Goal: Task Accomplishment & Management: Manage account settings

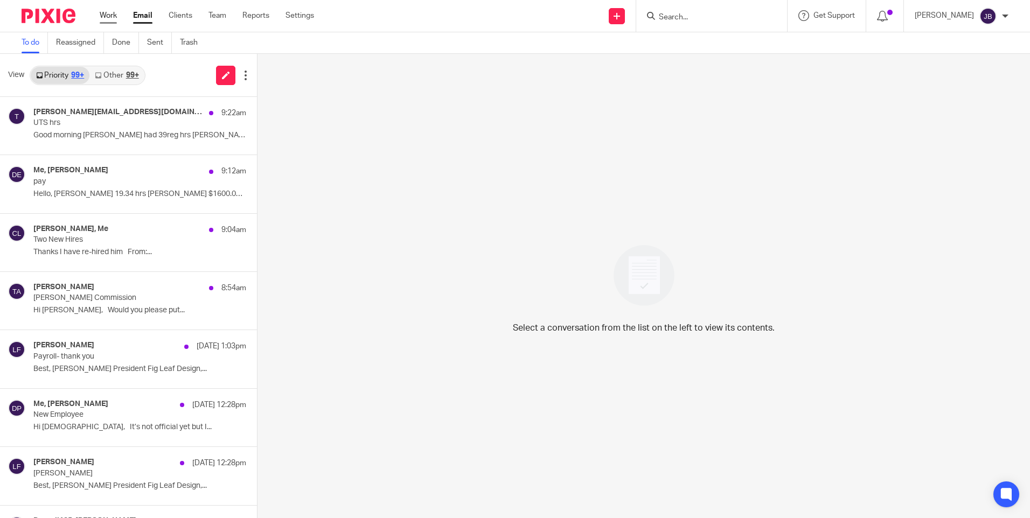
click at [107, 11] on link "Work" at bounding box center [108, 15] width 17 height 11
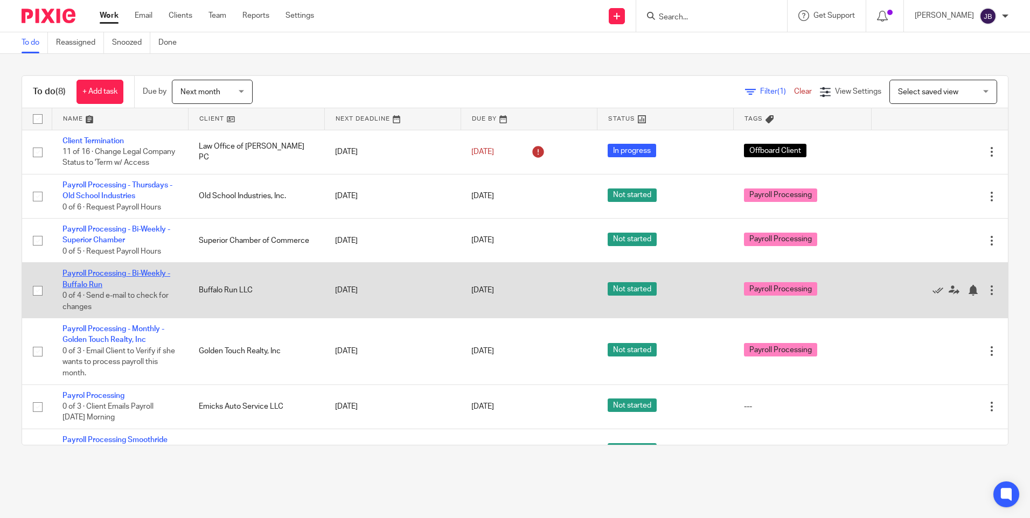
click at [122, 286] on link "Payroll Processing - Bi-Weekly - Buffalo Run" at bounding box center [116, 279] width 108 height 18
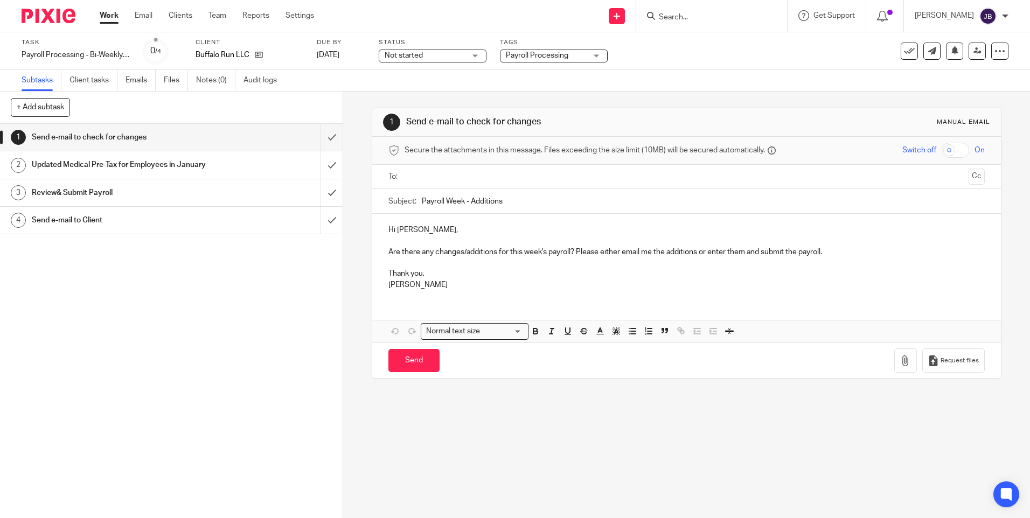
click at [474, 180] on input "text" at bounding box center [685, 177] width 555 height 12
click at [405, 361] on input "Send" at bounding box center [413, 362] width 51 height 23
type input "Sent"
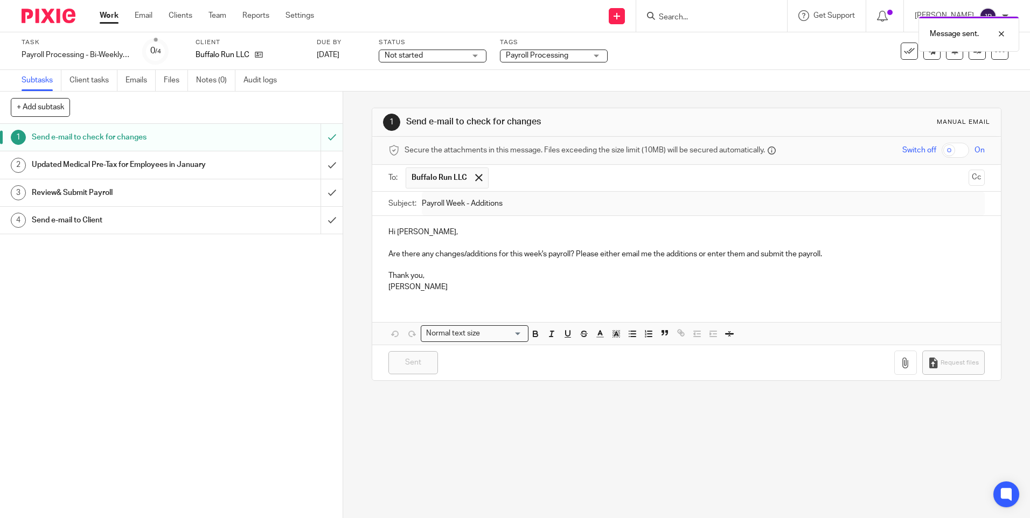
click at [115, 19] on link "Work" at bounding box center [109, 15] width 19 height 11
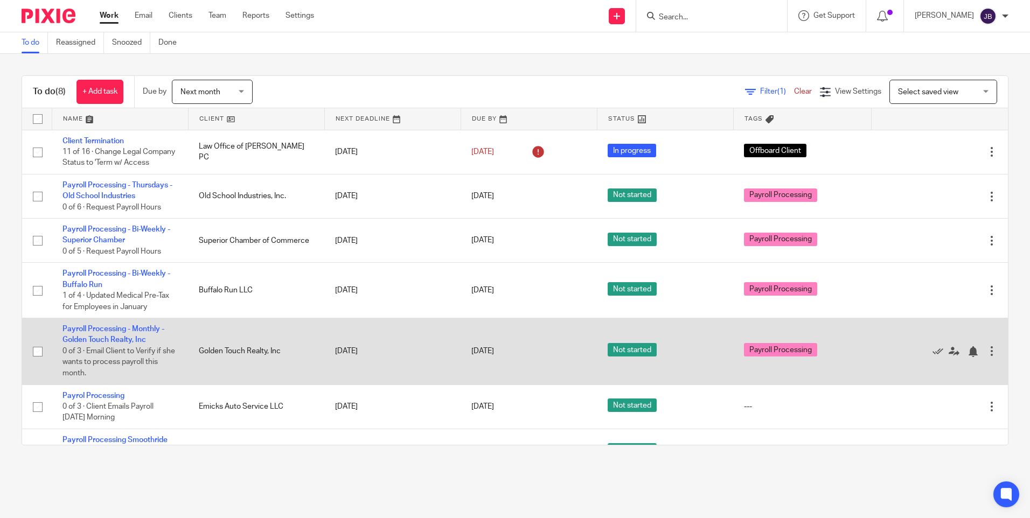
click at [128, 346] on td "Payroll Processing - Monthly - Golden Touch Realty, Inc 0 of 3 · Email Client t…" at bounding box center [120, 351] width 136 height 66
click at [129, 344] on link "Payroll Processing - Monthly - Golden Touch Realty, Inc" at bounding box center [113, 334] width 102 height 18
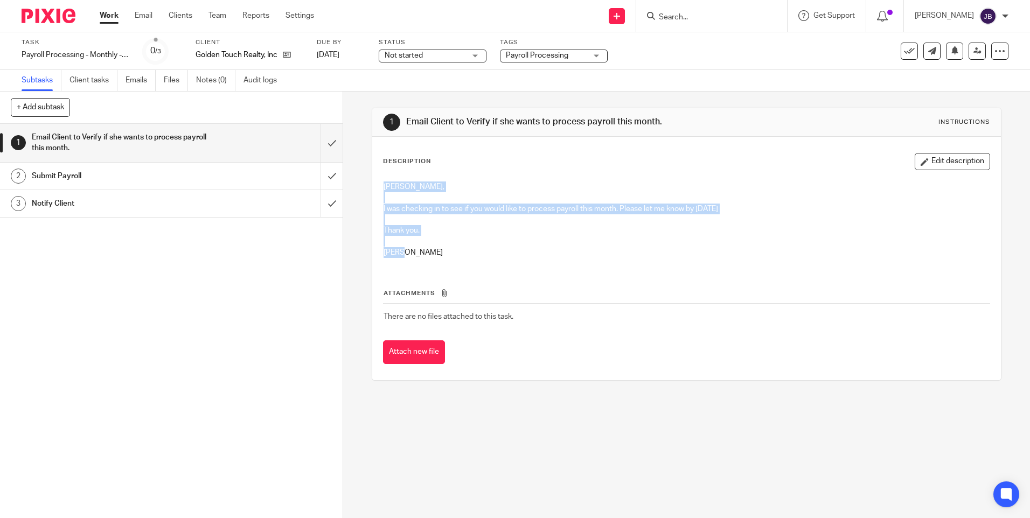
drag, startPoint x: 377, startPoint y: 188, endPoint x: 457, endPoint y: 249, distance: 100.3
click at [457, 249] on div "Elisabeth, I was checking in to see if you would like to process payroll this m…" at bounding box center [686, 221] width 616 height 90
click at [994, 49] on icon at bounding box center [999, 51] width 11 height 11
click at [976, 90] on link "Advanced task editor" at bounding box center [957, 94] width 71 height 8
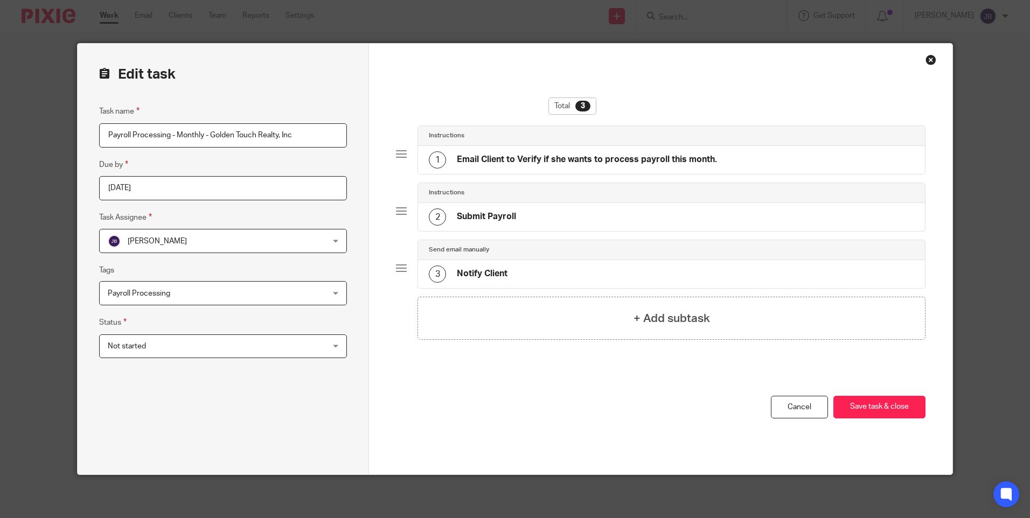
click at [576, 153] on div "1 Email Client to Verify if she wants to process payroll this month." at bounding box center [573, 159] width 288 height 17
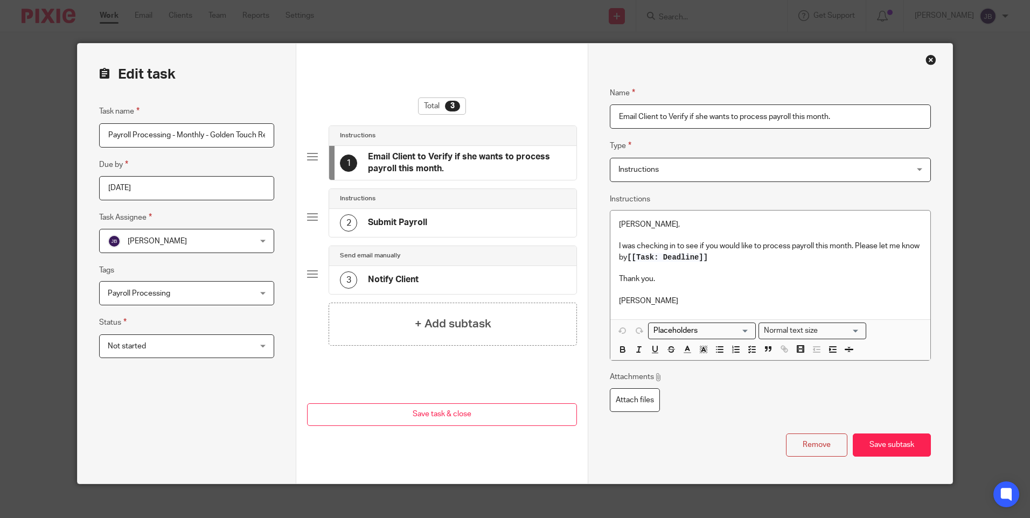
click at [633, 164] on span "Instructions" at bounding box center [742, 169] width 249 height 23
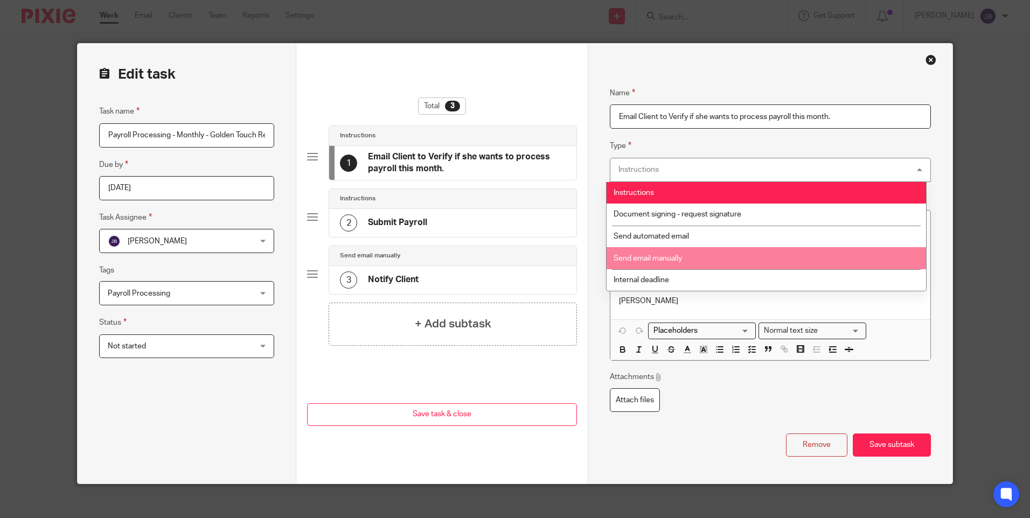
click at [648, 251] on li "Send email manually" at bounding box center [765, 258] width 319 height 22
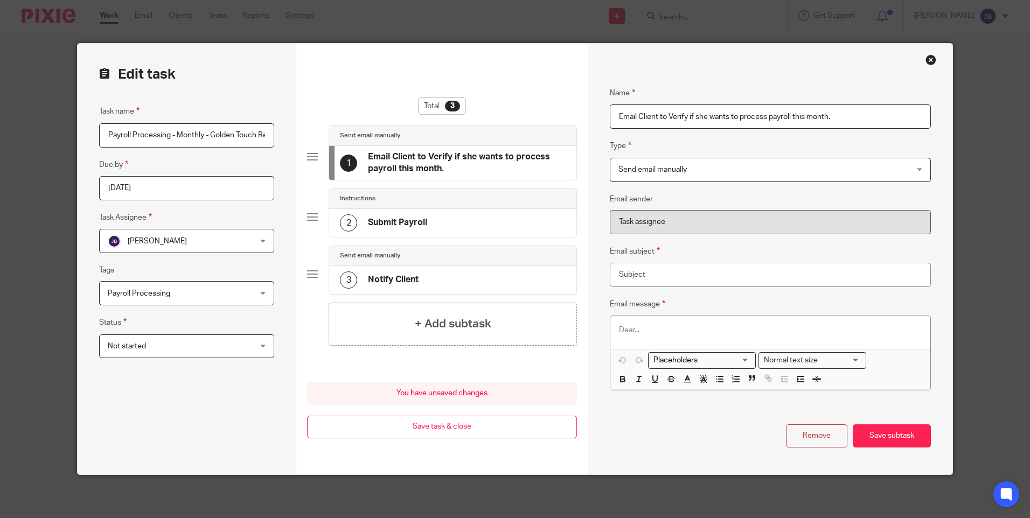
click at [925, 58] on div "Close this dialog window" at bounding box center [930, 59] width 11 height 11
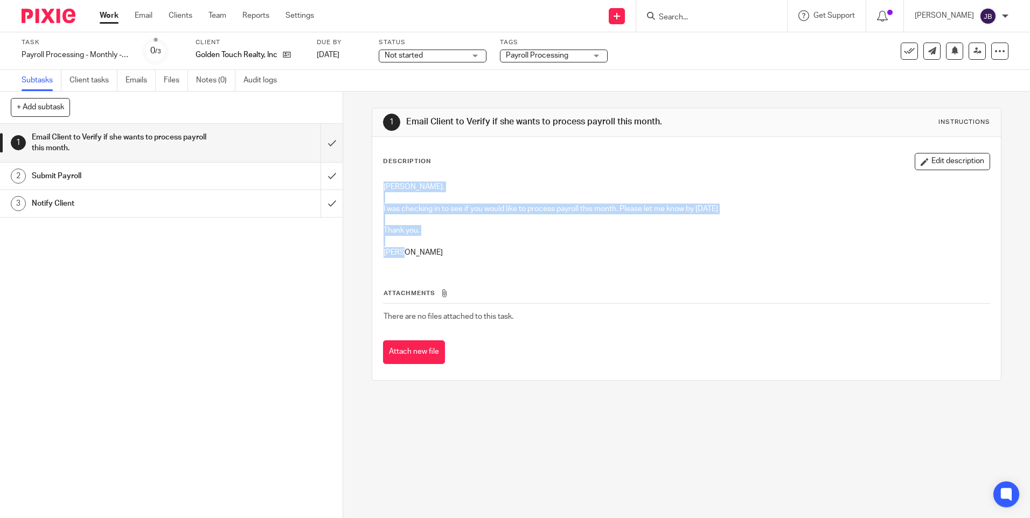
drag, startPoint x: 403, startPoint y: 255, endPoint x: 374, endPoint y: 183, distance: 77.5
click at [374, 183] on div "Description Edit description Elisabeth, I was checking in to see if you would l…" at bounding box center [686, 258] width 628 height 243
copy div "Elisabeth, I was checking in to see if you would like to process payroll this m…"
click at [994, 47] on icon at bounding box center [999, 51] width 11 height 11
click at [956, 95] on link "Advanced task editor" at bounding box center [957, 94] width 71 height 8
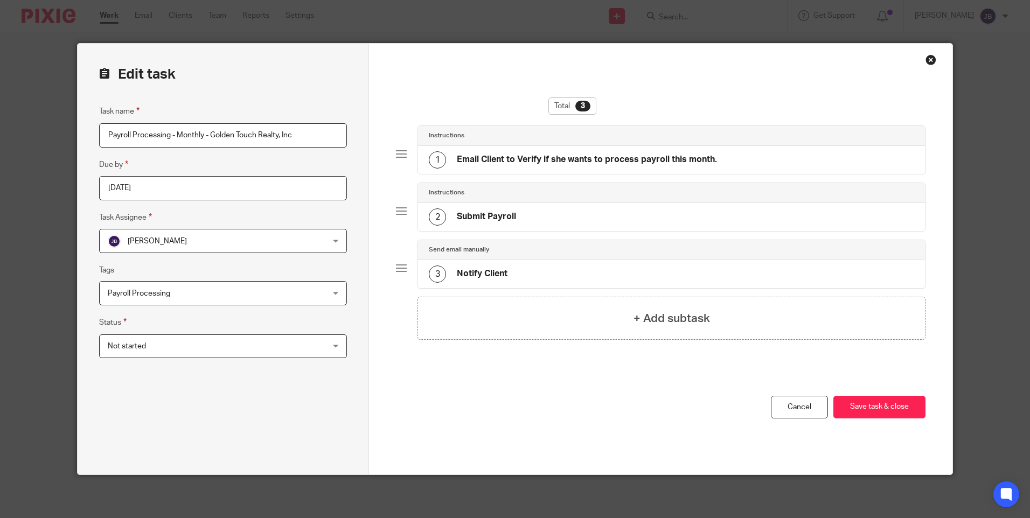
click at [509, 159] on h4 "Email Client to Verify if she wants to process payroll this month." at bounding box center [587, 159] width 260 height 11
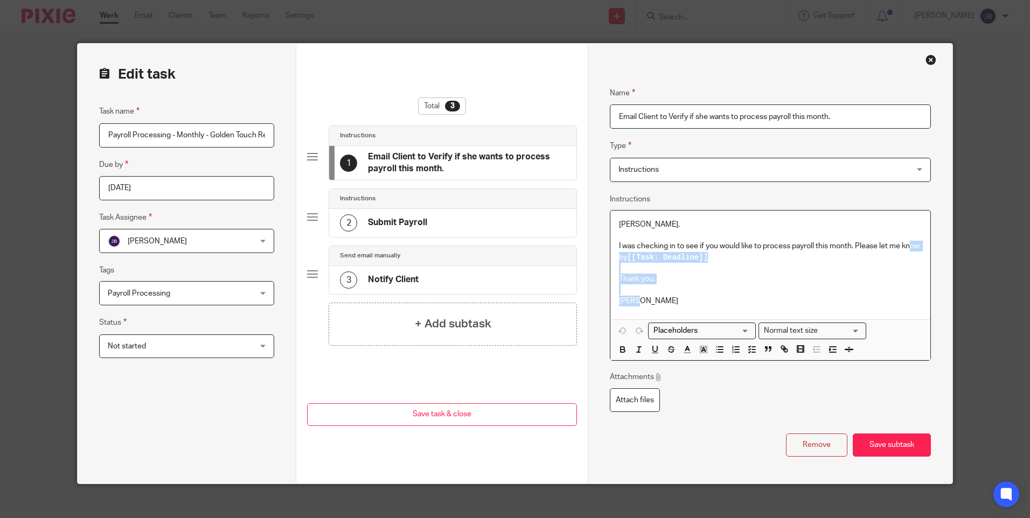
drag, startPoint x: 633, startPoint y: 305, endPoint x: 622, endPoint y: 252, distance: 54.0
click at [622, 252] on div "Elisabeth, I was checking in to see if you would like to process payroll this m…" at bounding box center [769, 265] width 319 height 109
click at [701, 277] on p "Thank you." at bounding box center [770, 279] width 302 height 11
click at [833, 273] on p at bounding box center [770, 268] width 302 height 11
drag, startPoint x: 616, startPoint y: 220, endPoint x: 663, endPoint y: 305, distance: 97.1
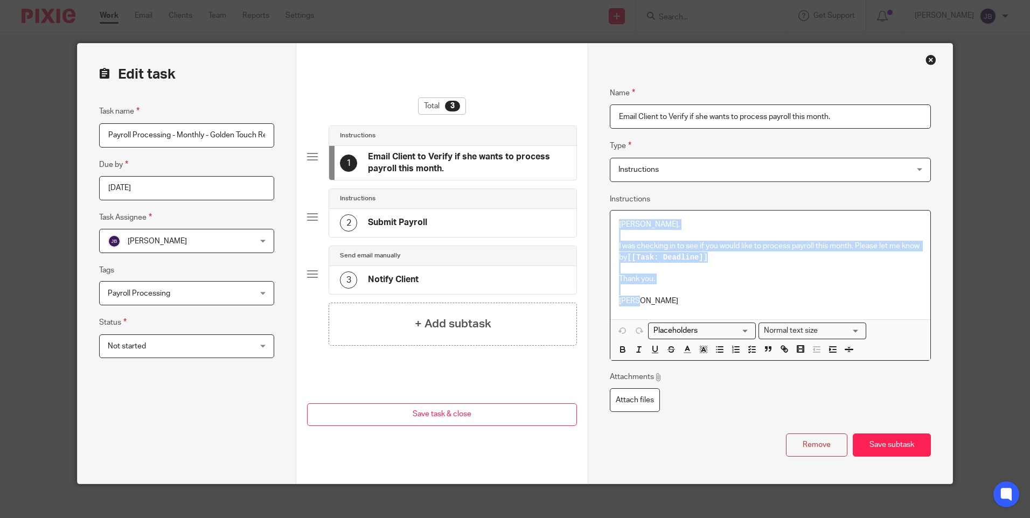
click at [663, 305] on div "Elisabeth, I was checking in to see if you would like to process payroll this m…" at bounding box center [769, 265] width 319 height 109
copy div "Elisabeth, I was checking in to see if you would like to process payroll this m…"
click at [687, 173] on span "Instructions" at bounding box center [742, 169] width 249 height 23
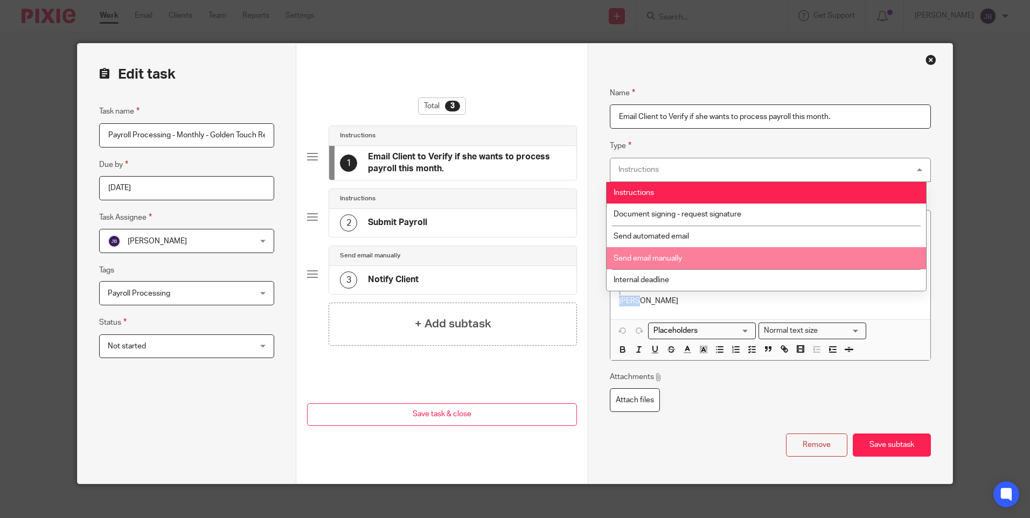
click at [692, 254] on li "Send email manually" at bounding box center [765, 258] width 319 height 22
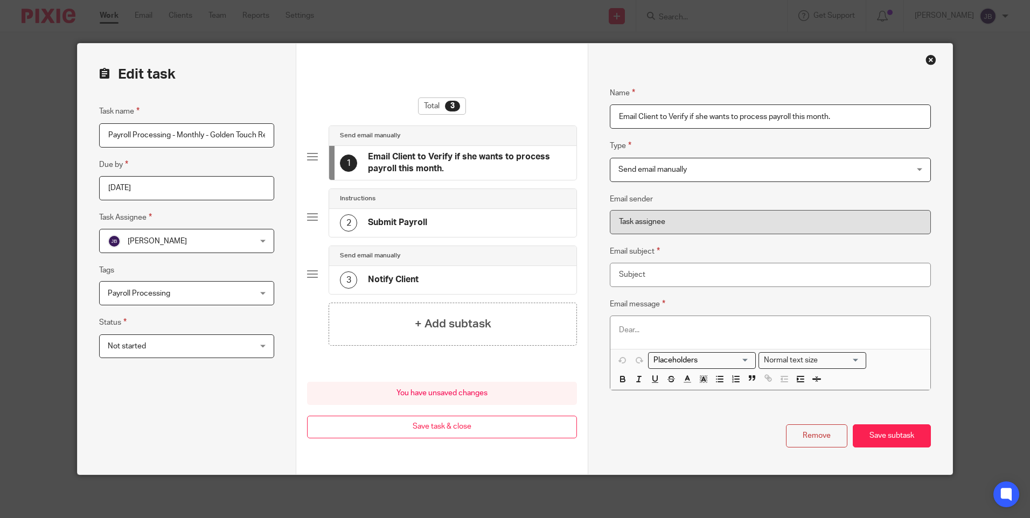
click at [648, 327] on p at bounding box center [770, 330] width 302 height 11
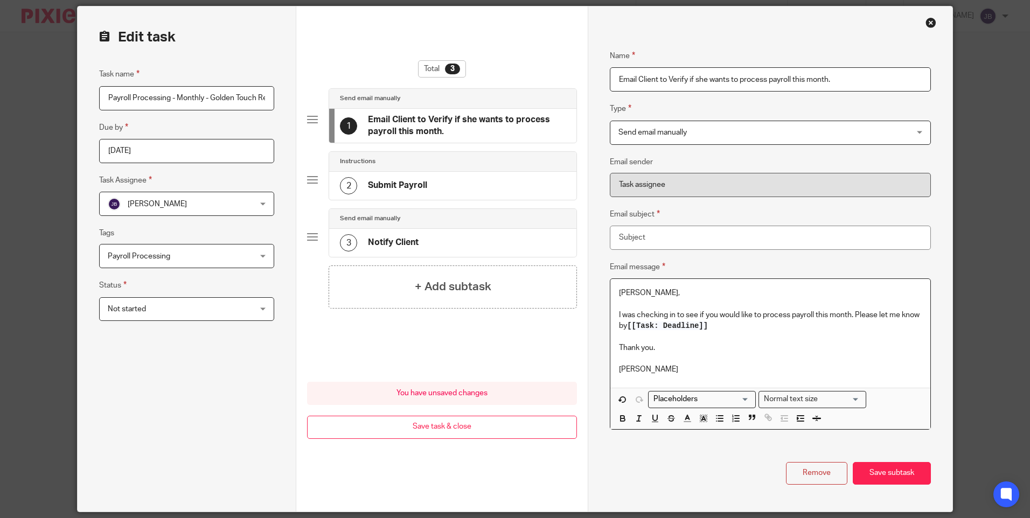
scroll to position [54, 0]
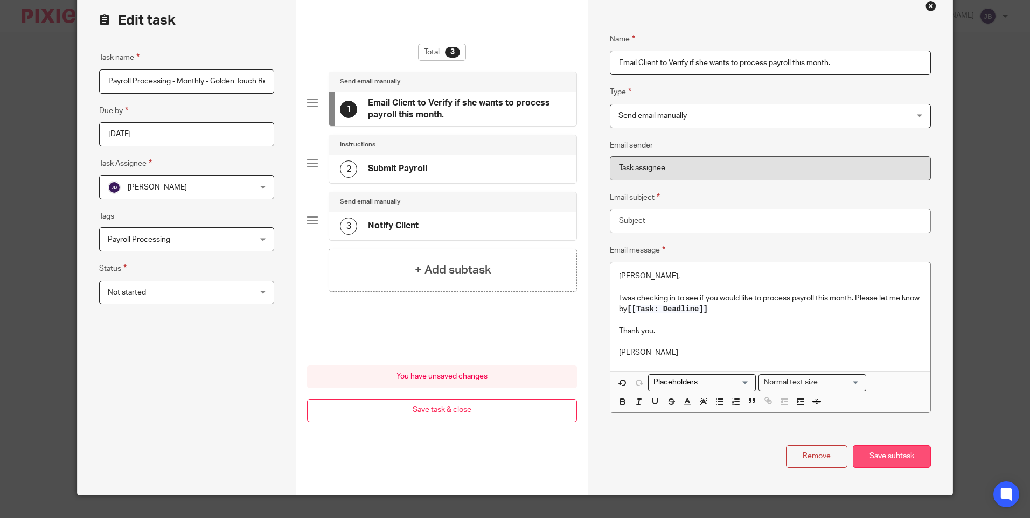
click at [907, 456] on button "Save subtask" at bounding box center [891, 456] width 78 height 23
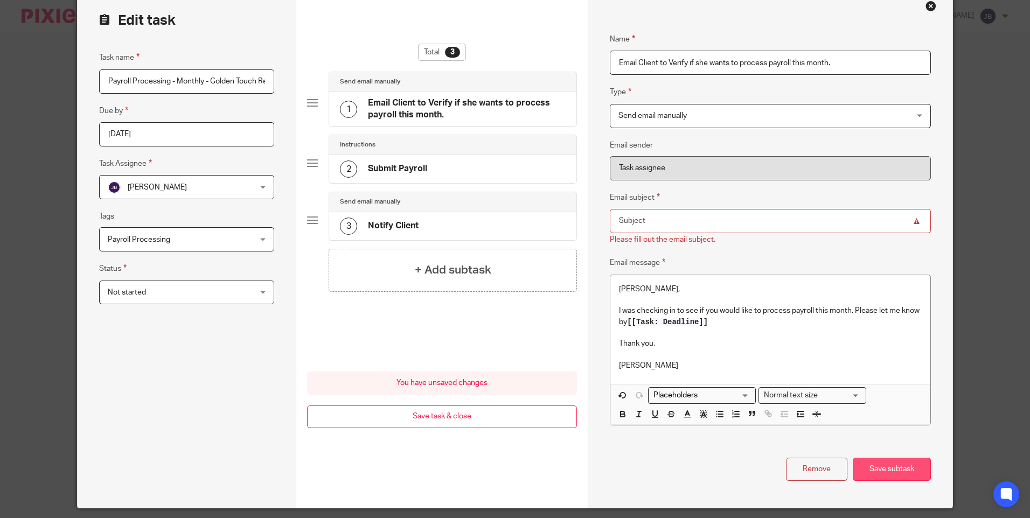
click at [883, 468] on button "Save subtask" at bounding box center [891, 469] width 78 height 23
click at [677, 224] on input "Email subject" at bounding box center [770, 221] width 320 height 24
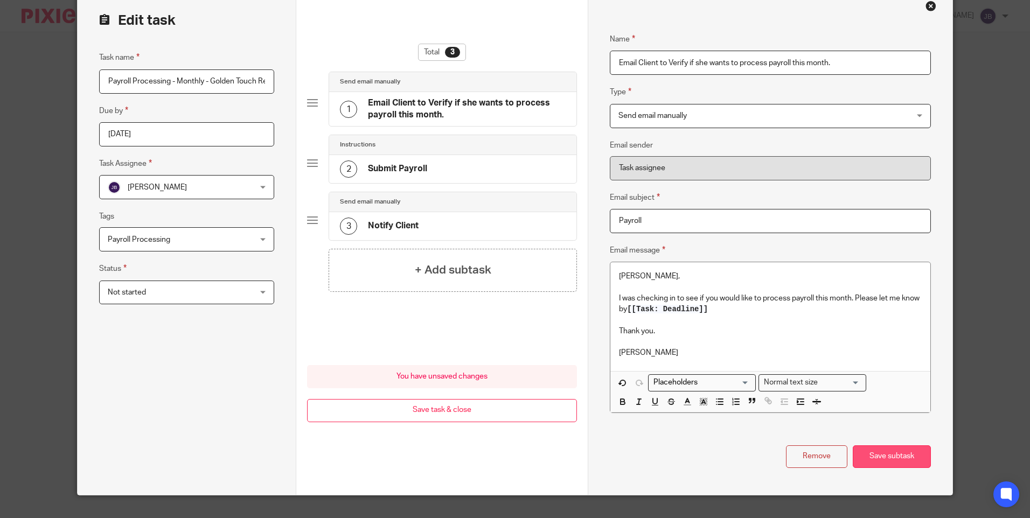
type input "Payroll"
click at [891, 451] on button "Save subtask" at bounding box center [891, 456] width 78 height 23
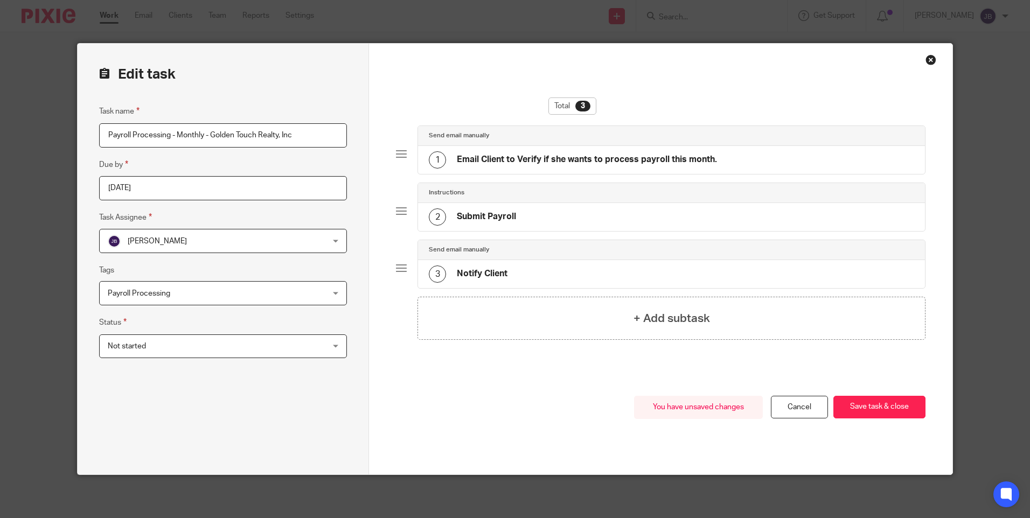
scroll to position [0, 0]
click at [879, 405] on button "Save task & close" at bounding box center [879, 407] width 92 height 23
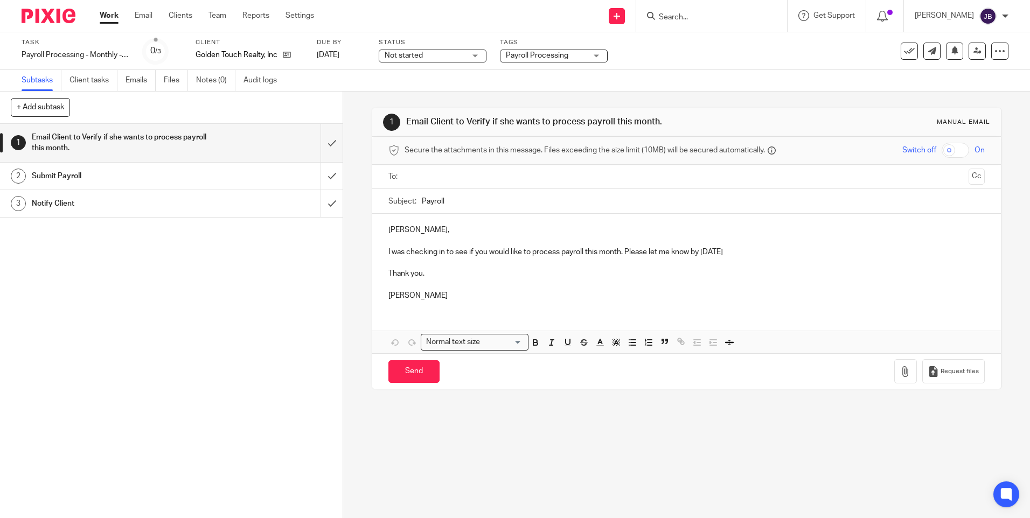
click at [435, 187] on div at bounding box center [686, 177] width 562 height 24
click at [435, 181] on input "text" at bounding box center [685, 177] width 555 height 12
click at [412, 373] on input "Send" at bounding box center [413, 373] width 51 height 23
type input "Sent"
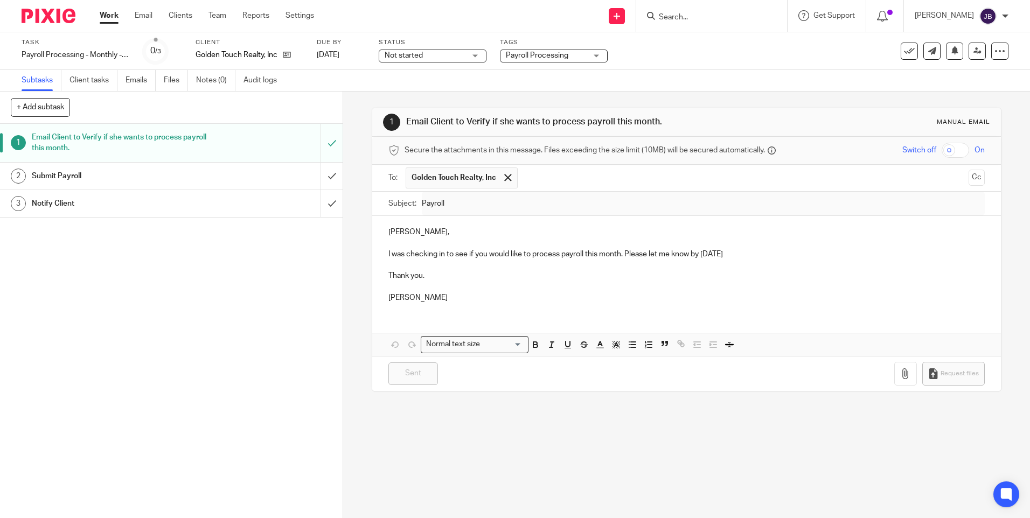
click at [107, 19] on link "Work" at bounding box center [109, 15] width 19 height 11
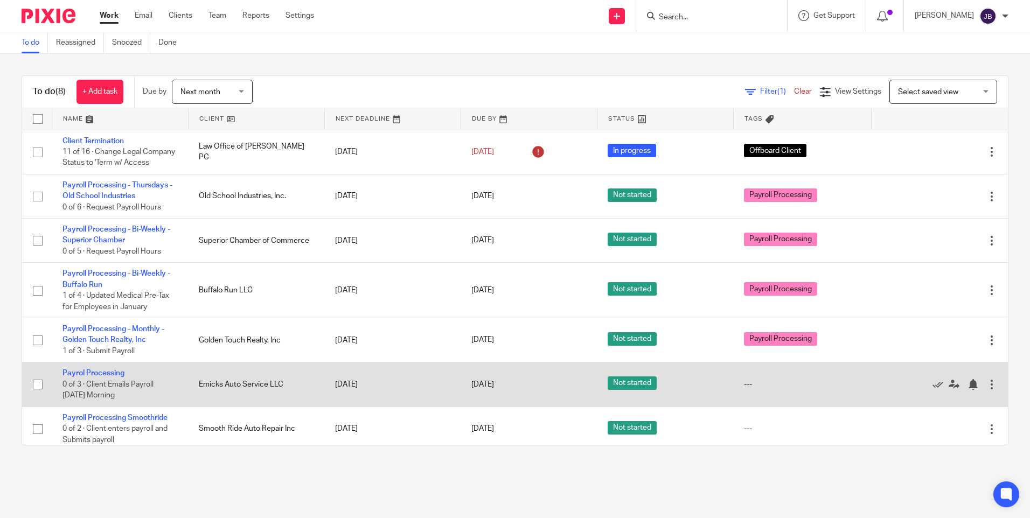
scroll to position [54, 0]
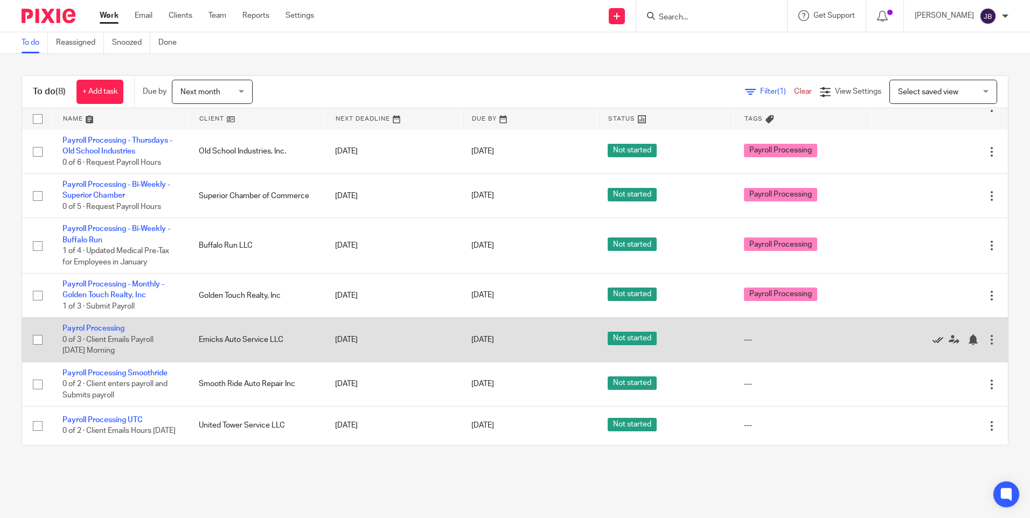
click at [932, 342] on icon at bounding box center [937, 339] width 11 height 11
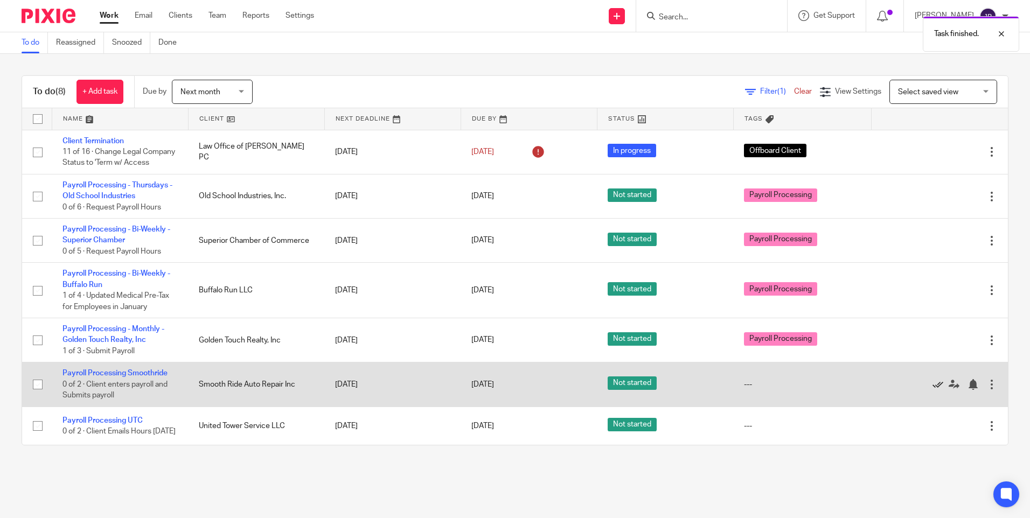
click at [932, 379] on icon at bounding box center [937, 384] width 11 height 11
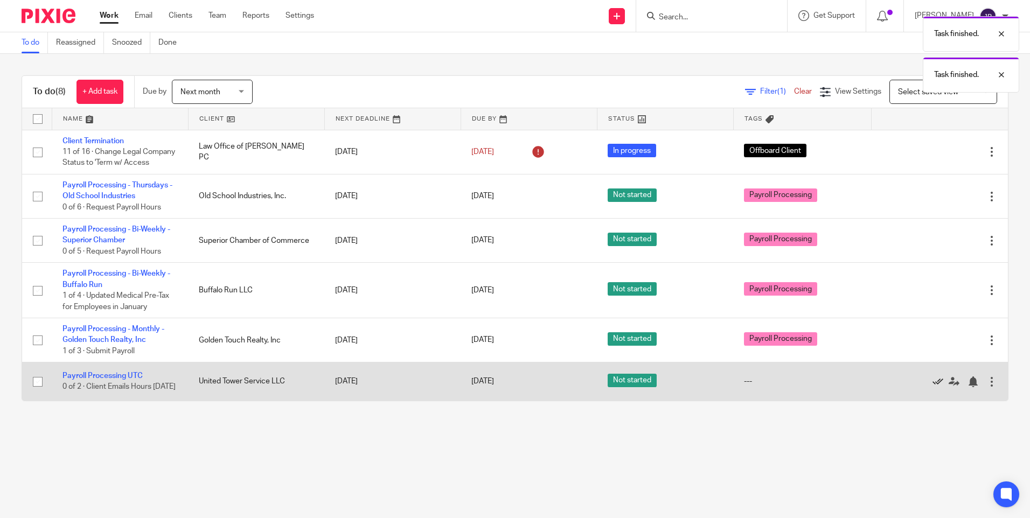
click at [932, 387] on icon at bounding box center [937, 381] width 11 height 11
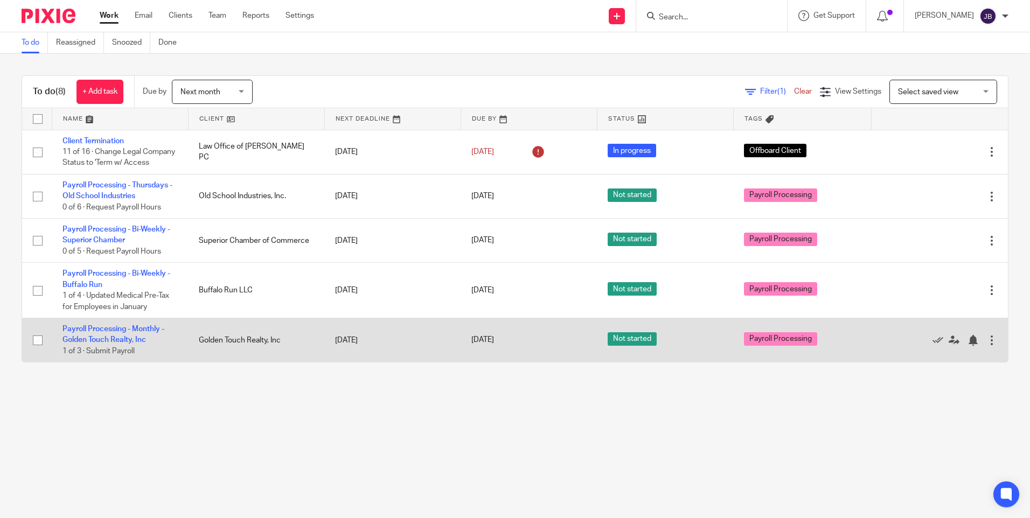
click at [104, 344] on td "Payroll Processing - Monthly - Golden Touch Realty, Inc 1 of 3 · Submit Payroll" at bounding box center [120, 340] width 136 height 44
click at [106, 339] on link "Payroll Processing - Monthly - Golden Touch Realty, Inc" at bounding box center [113, 334] width 102 height 18
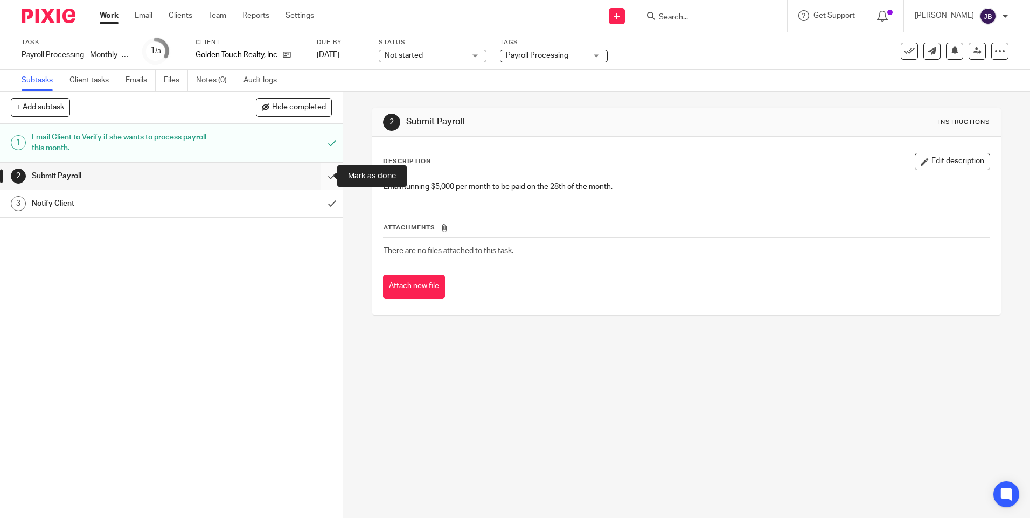
click at [318, 173] on input "submit" at bounding box center [171, 176] width 342 height 27
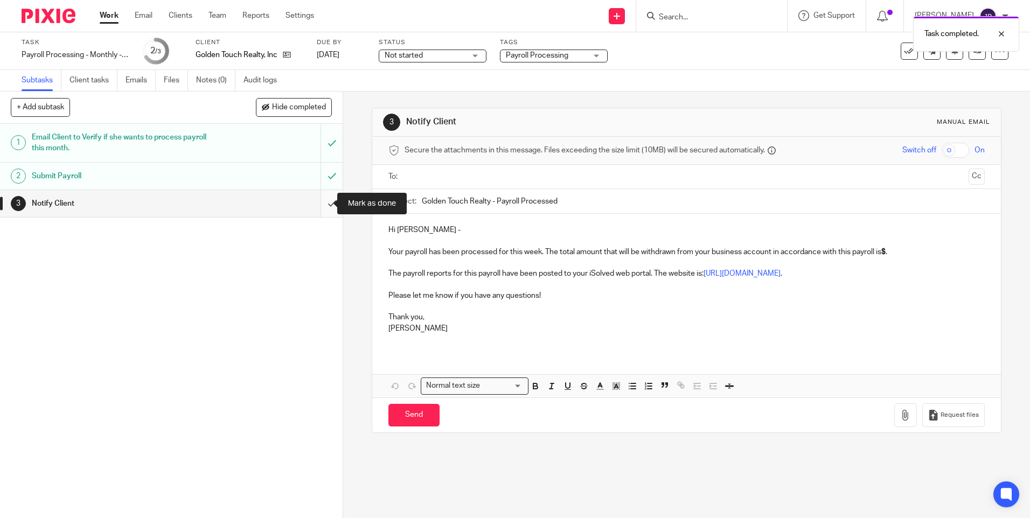
click at [317, 207] on input "submit" at bounding box center [171, 203] width 342 height 27
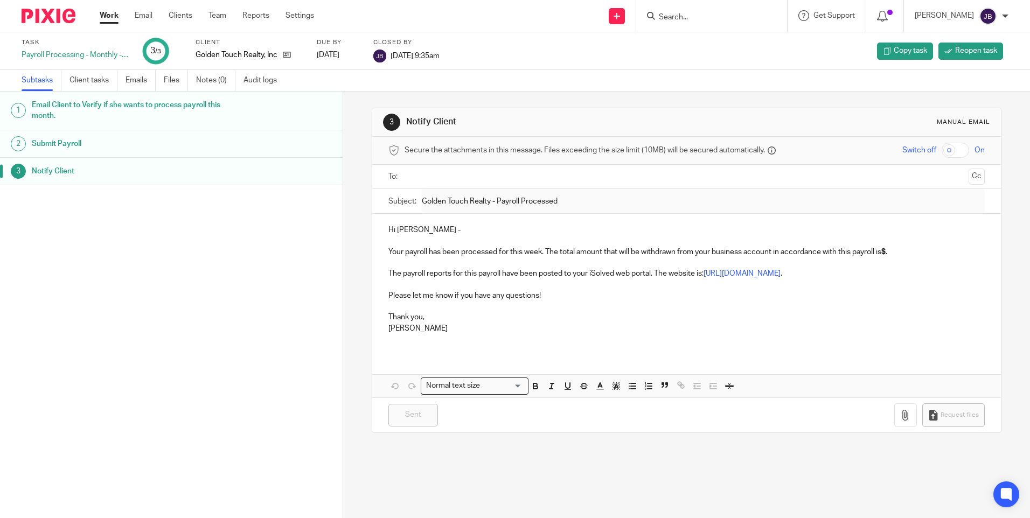
click at [101, 16] on link "Work" at bounding box center [109, 15] width 19 height 11
